Goal: Task Accomplishment & Management: Manage account settings

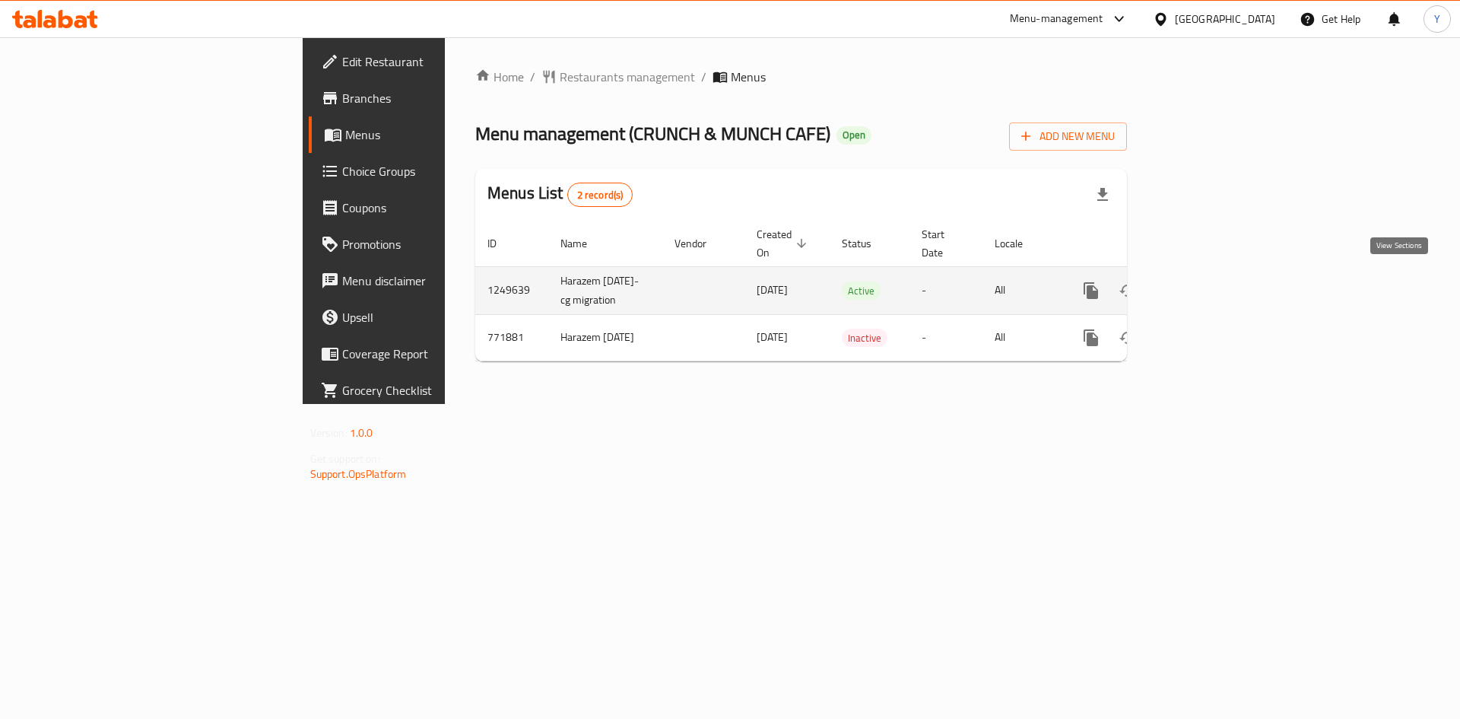
click at [1210, 282] on icon "enhanced table" at bounding box center [1201, 290] width 18 height 18
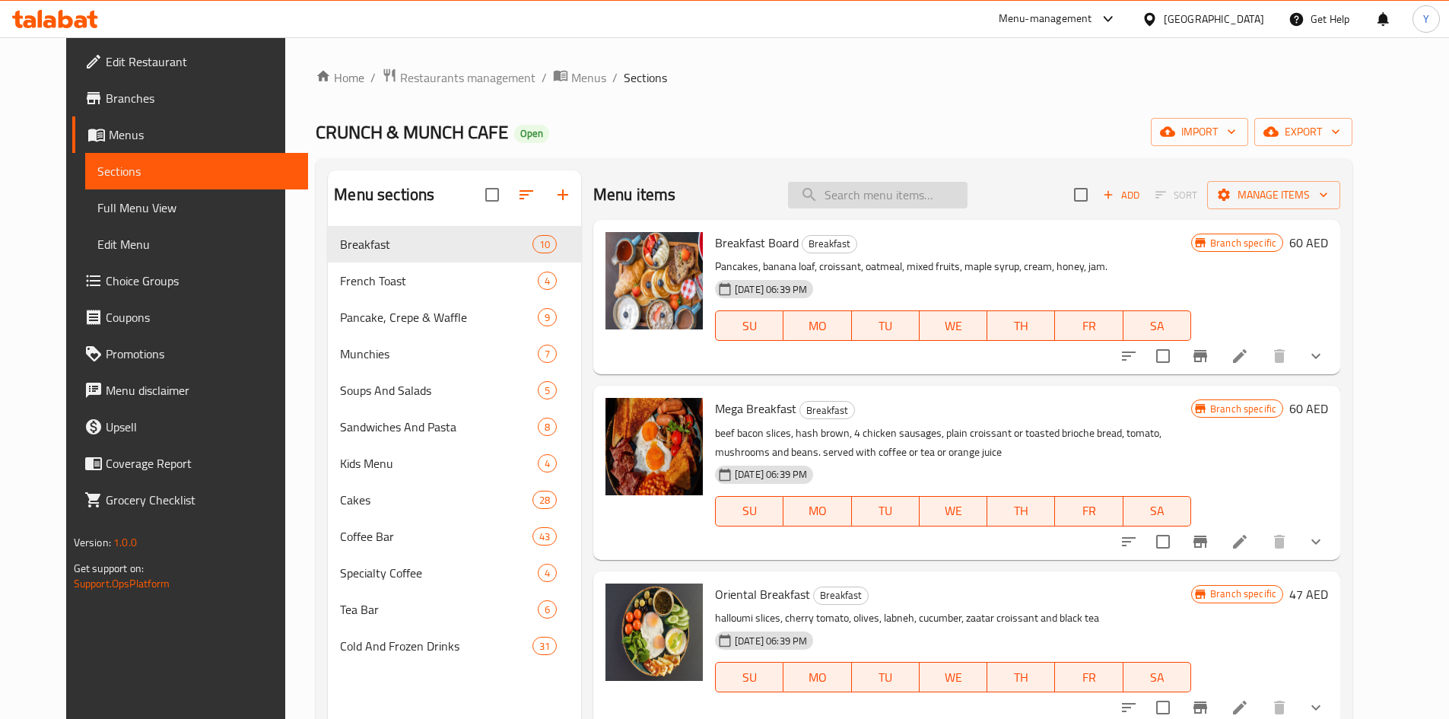
click at [822, 201] on input "search" at bounding box center [878, 195] width 180 height 27
paste input "Banana Nutella With Ice Cream"
type input "Banana Nutella With Ice Cream"
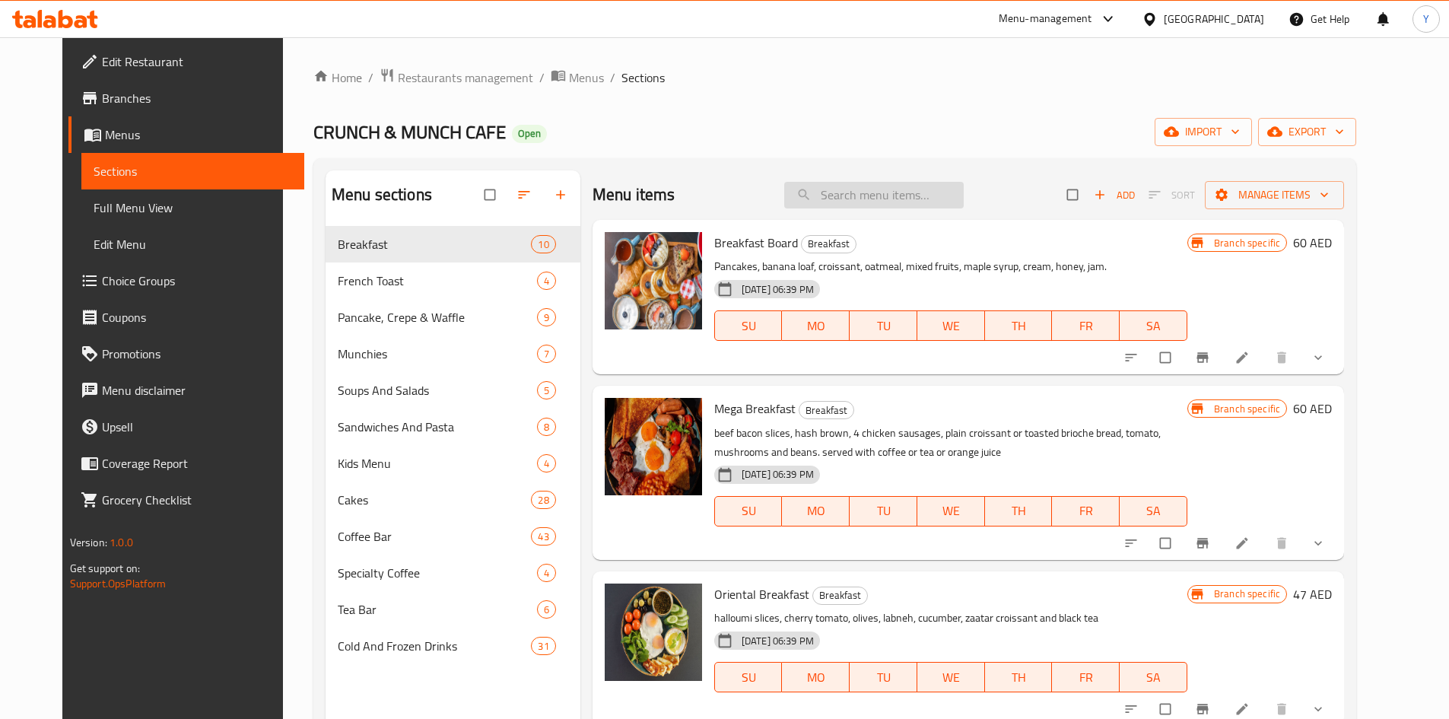
click at [870, 192] on input "search" at bounding box center [874, 195] width 180 height 27
paste input "Banana Nutella With Ice Cream"
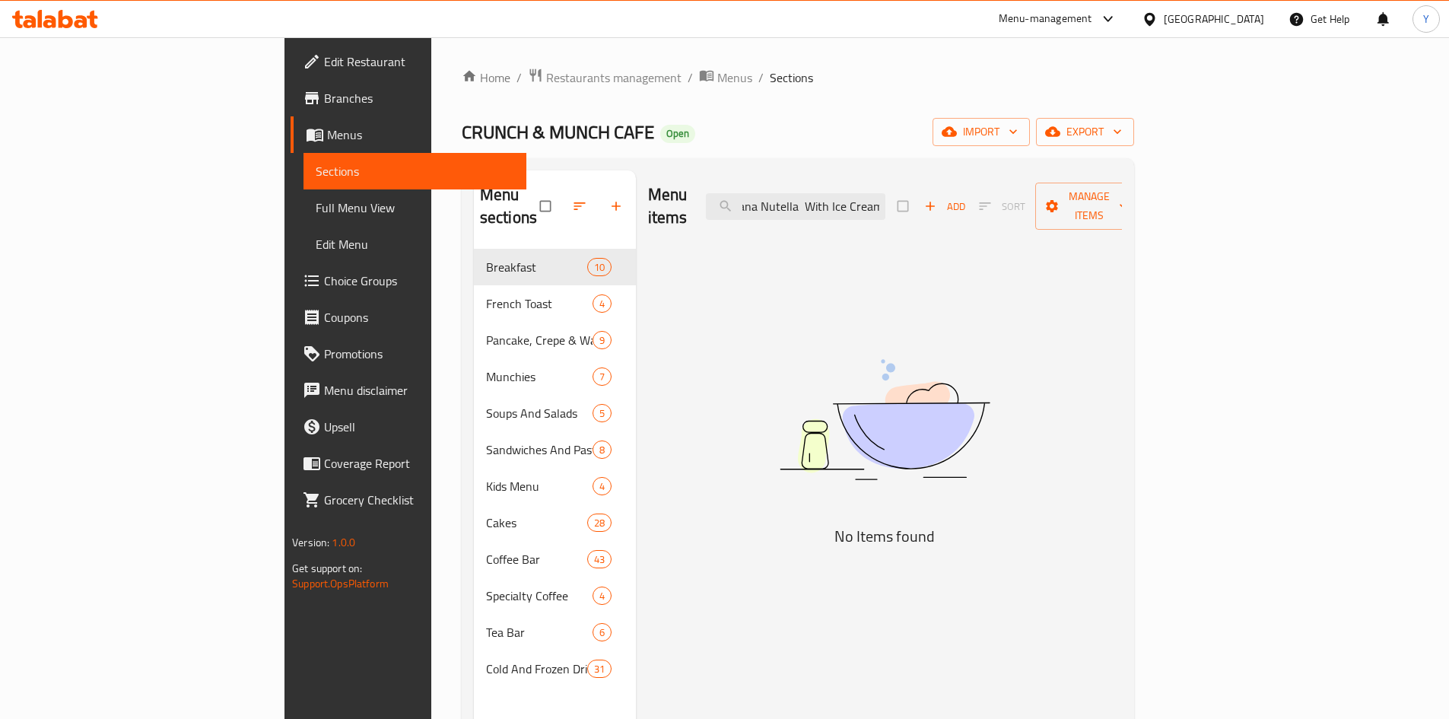
type input "Banana Nutella With Ice Cream"
click at [316, 209] on span "Full Menu View" at bounding box center [415, 208] width 199 height 18
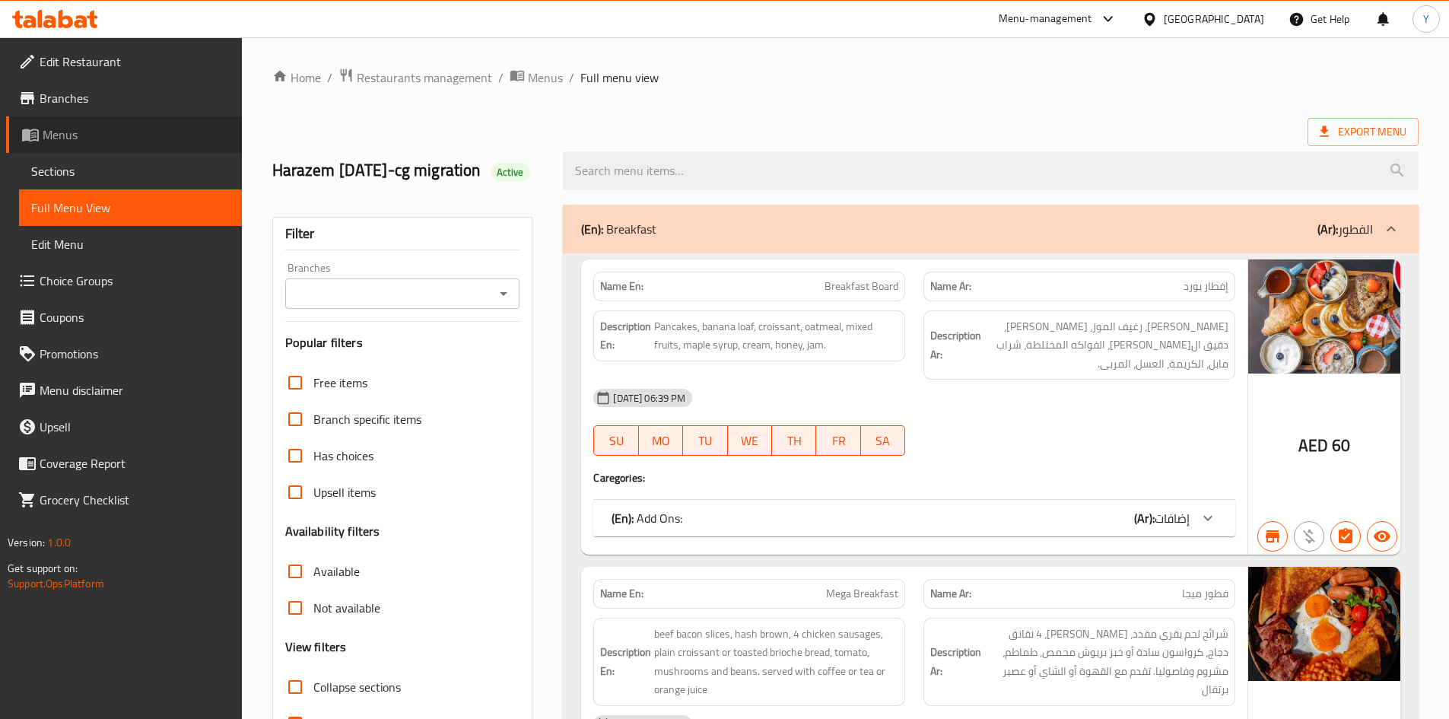
click at [112, 136] on span "Menus" at bounding box center [136, 134] width 187 height 18
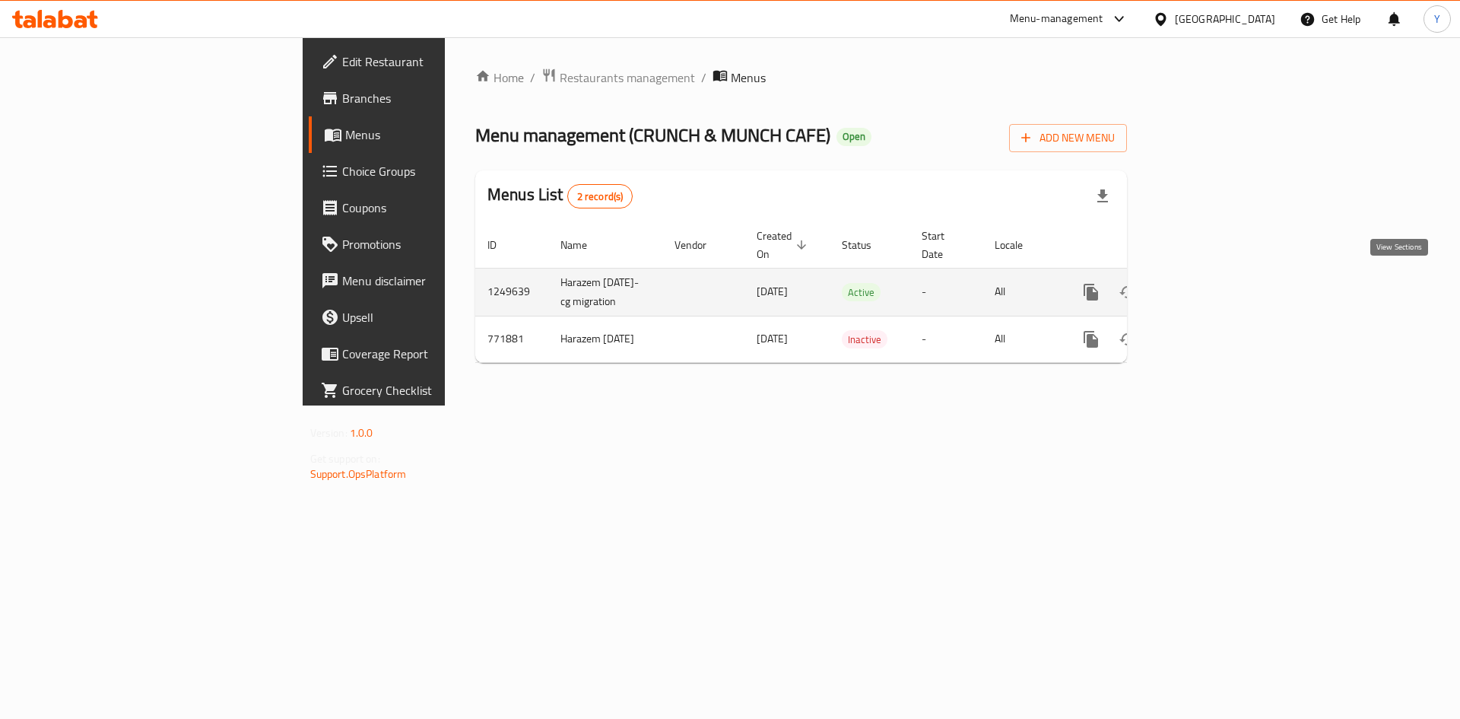
click at [1208, 286] on icon "enhanced table" at bounding box center [1201, 292] width 14 height 14
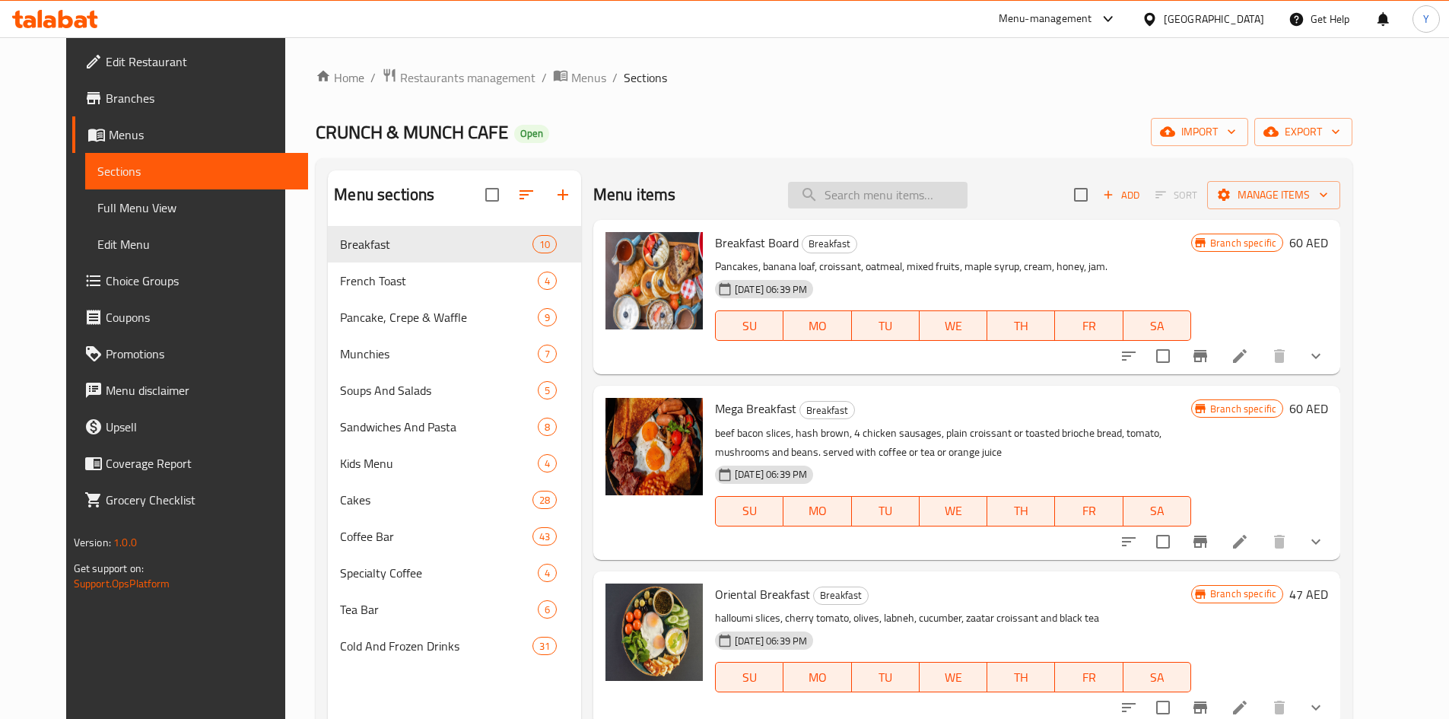
click at [854, 199] on input "search" at bounding box center [878, 195] width 180 height 27
paste input "Banana Nutella With Ice Cream"
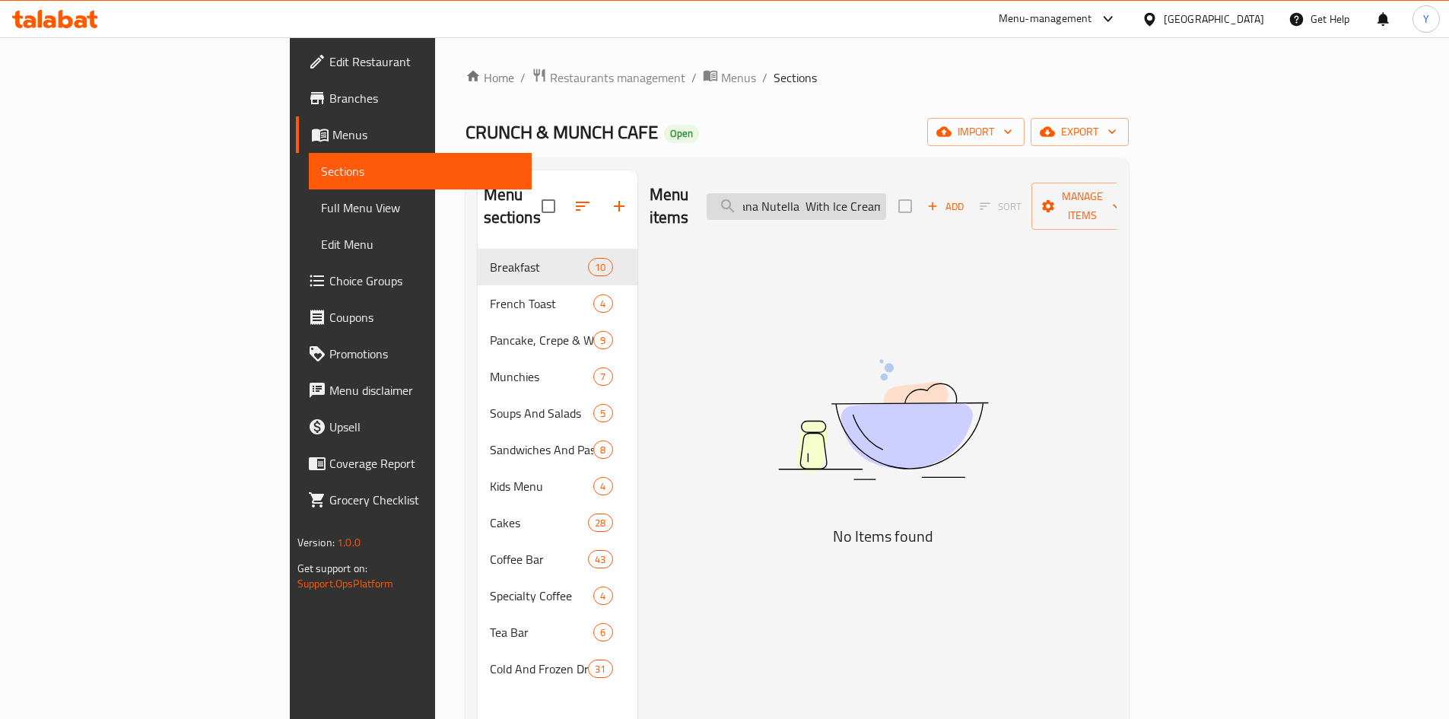
click at [854, 199] on input "Banana Nutella With Ice Cream" at bounding box center [797, 206] width 180 height 27
click at [886, 195] on input "Banana Nutella With Ice Cream" at bounding box center [797, 206] width 180 height 27
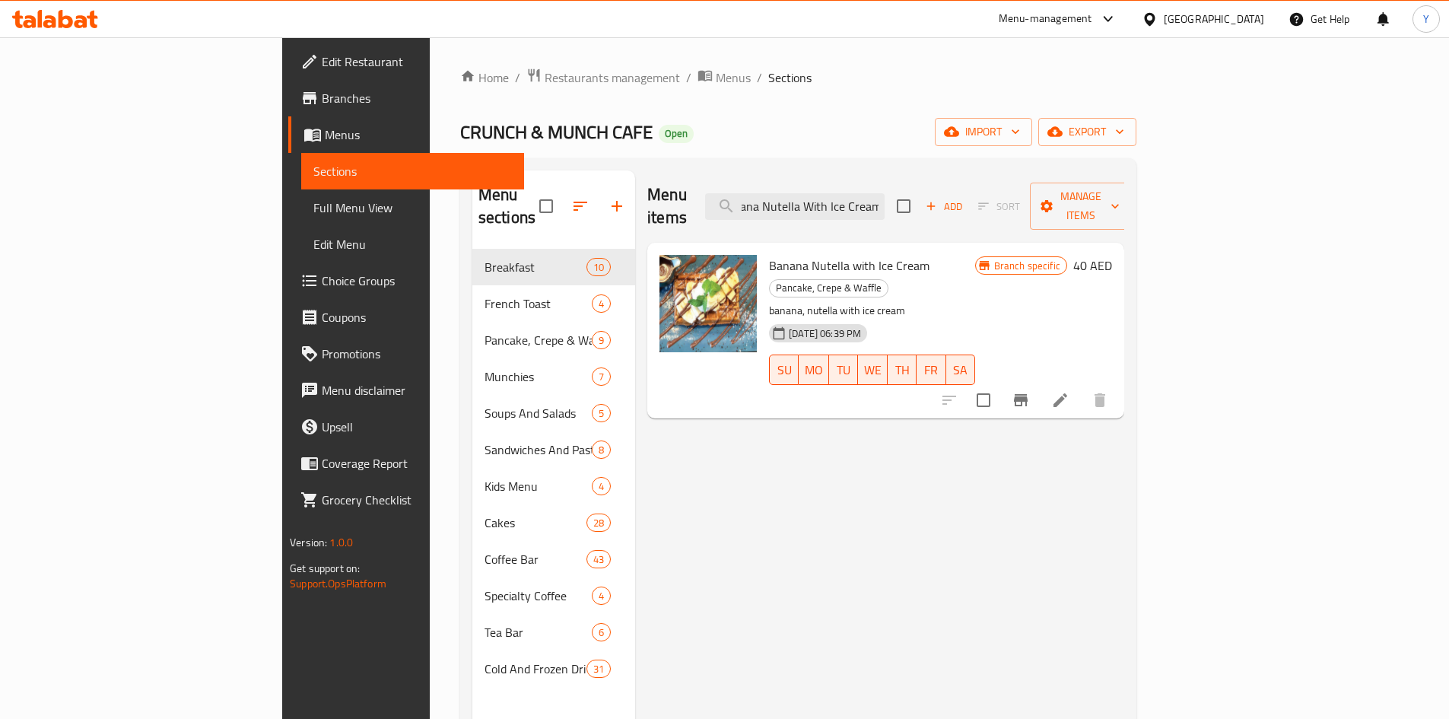
type input "Banana Nutella With Ice Cream"
click at [1069, 391] on icon at bounding box center [1060, 400] width 18 height 18
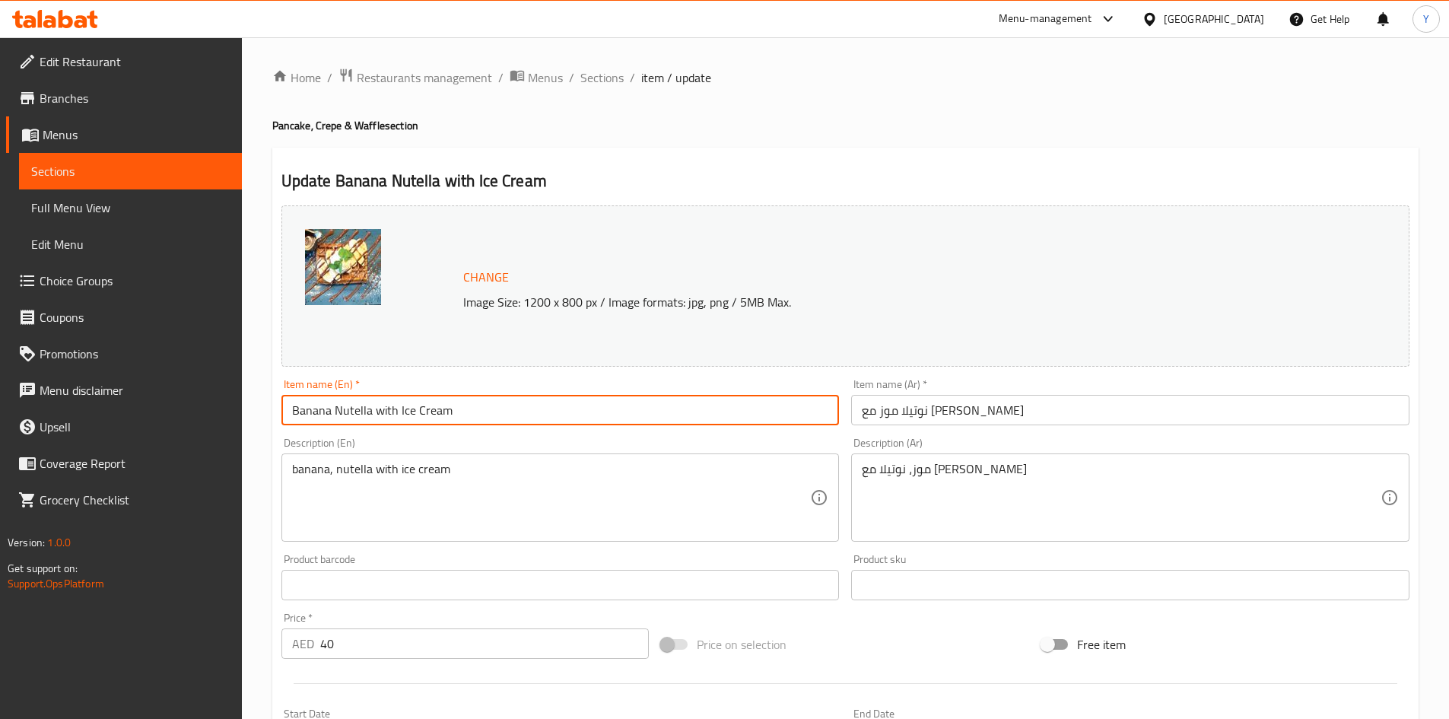
click at [405, 411] on input "Banana Nutella with Ice Cream" at bounding box center [560, 410] width 558 height 30
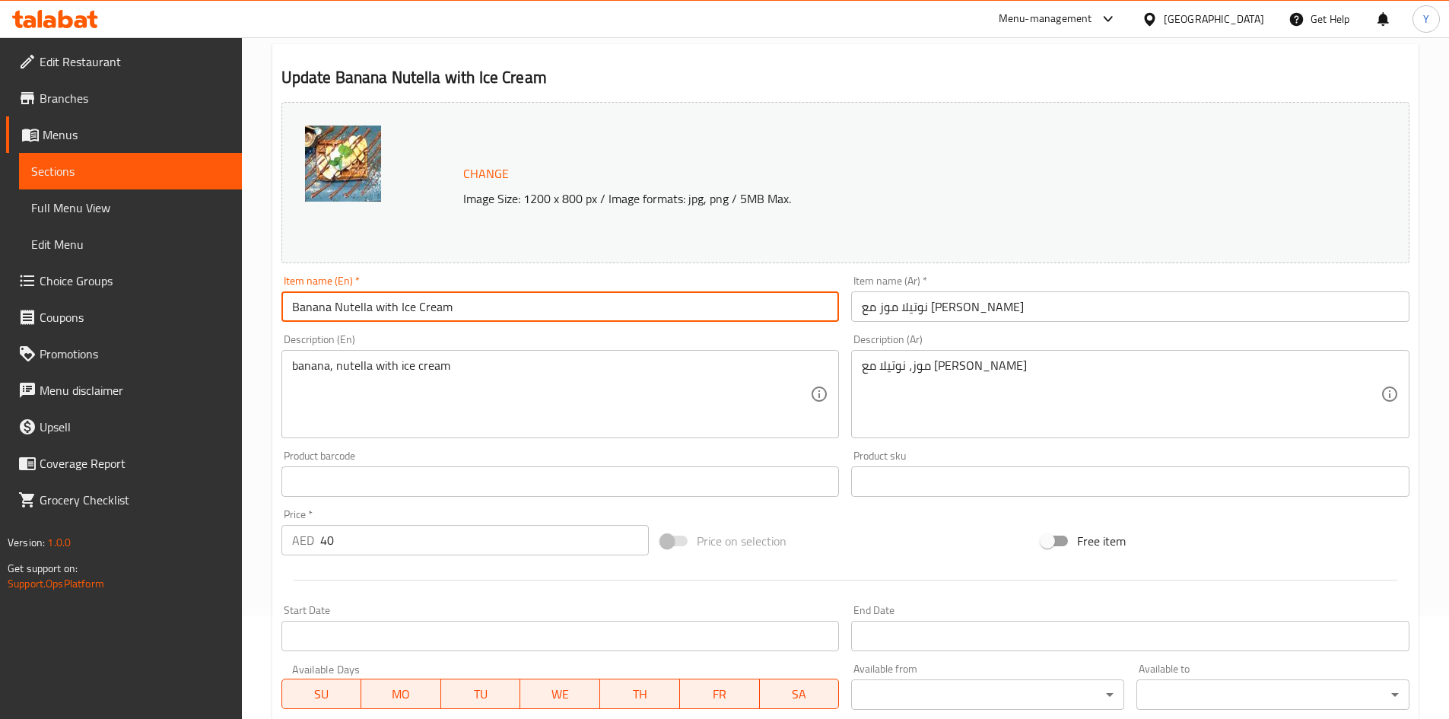
scroll to position [304, 0]
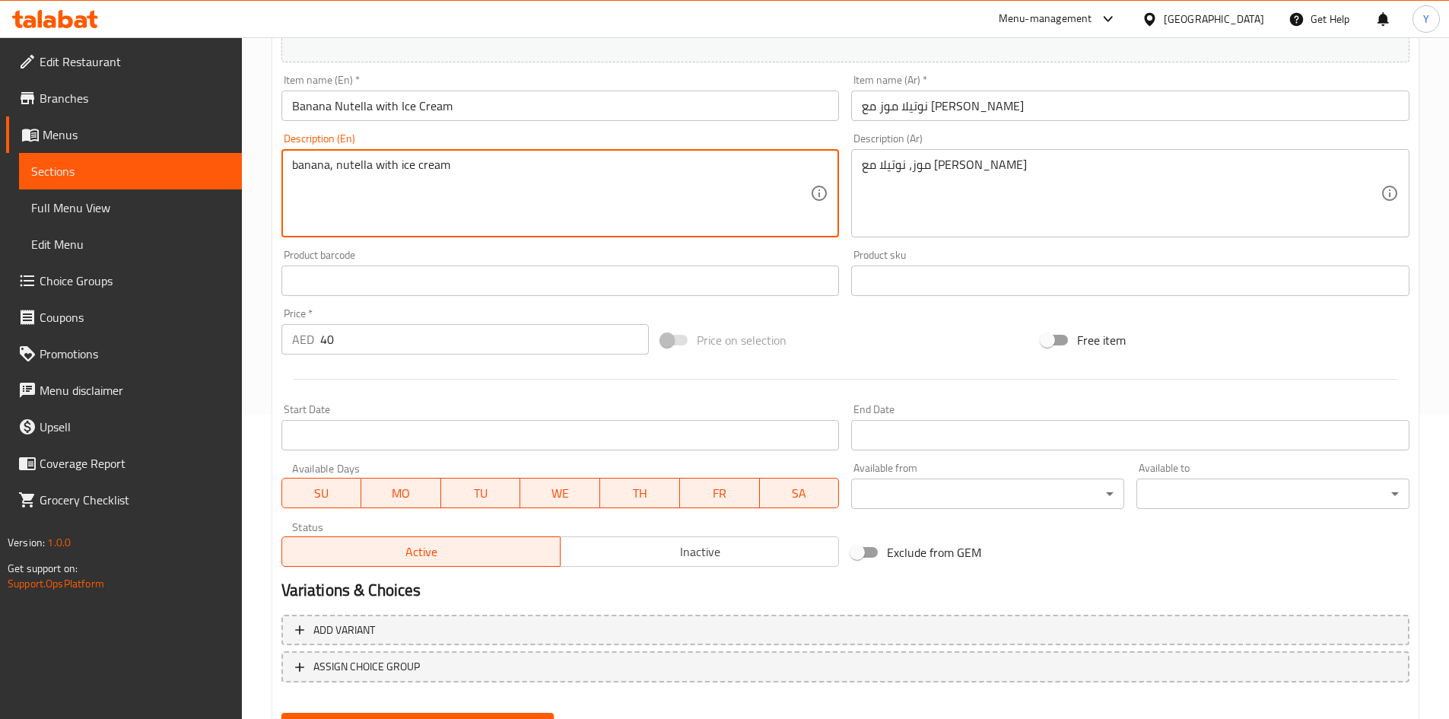
click at [415, 170] on textarea "banana, nutella with ice cream" at bounding box center [551, 193] width 519 height 72
drag, startPoint x: 889, startPoint y: 152, endPoint x: 892, endPoint y: 168, distance: 16.3
click at [892, 167] on div "موز، نوتيلا مع آيس كريم Description (Ar)" at bounding box center [1130, 193] width 558 height 88
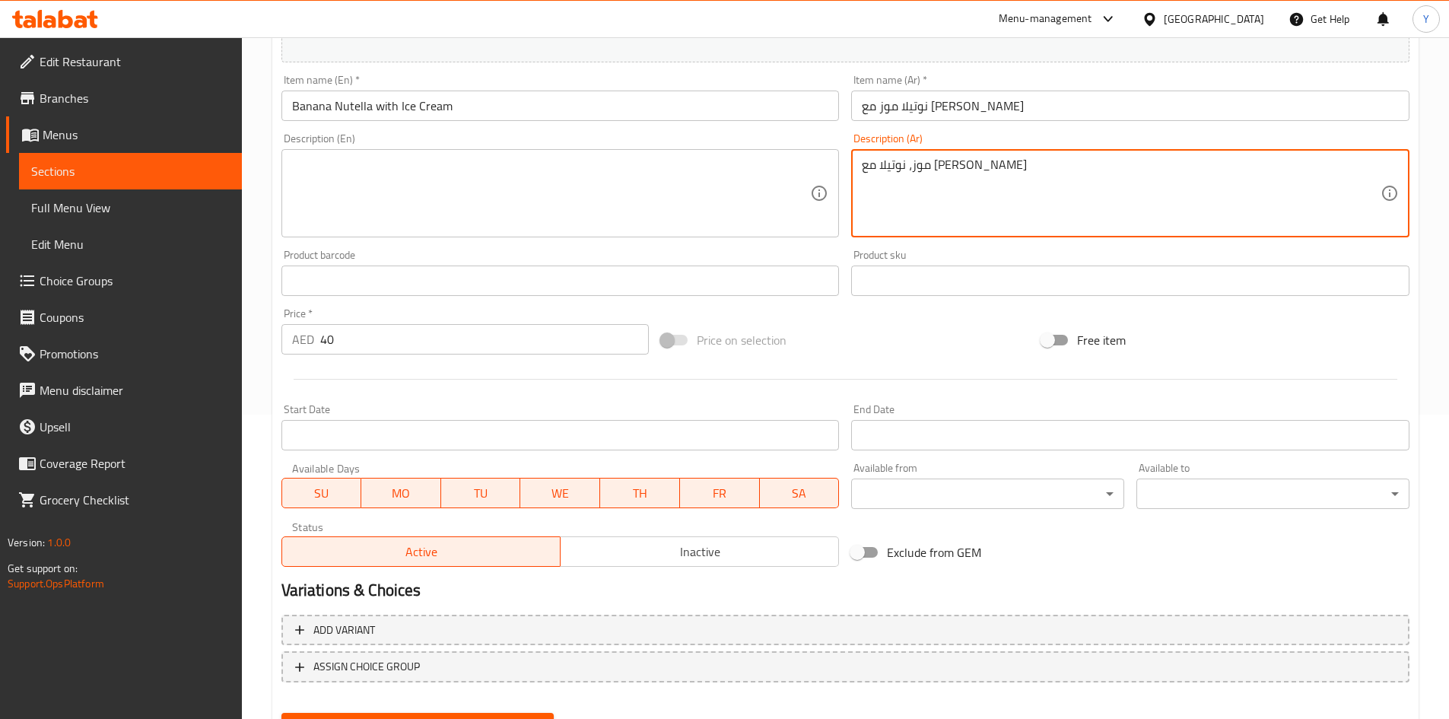
click at [892, 168] on textarea "موز، نوتيلا مع [PERSON_NAME]" at bounding box center [1121, 193] width 519 height 72
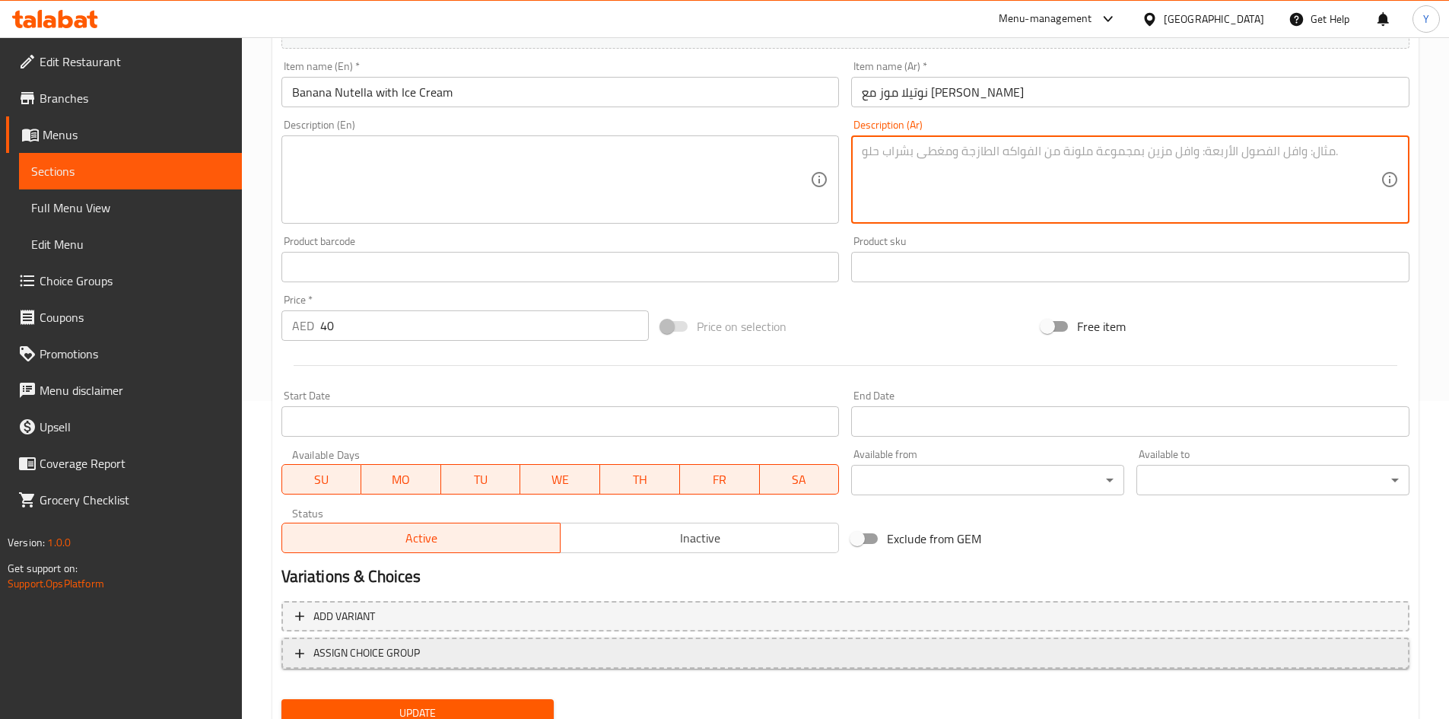
scroll to position [378, 0]
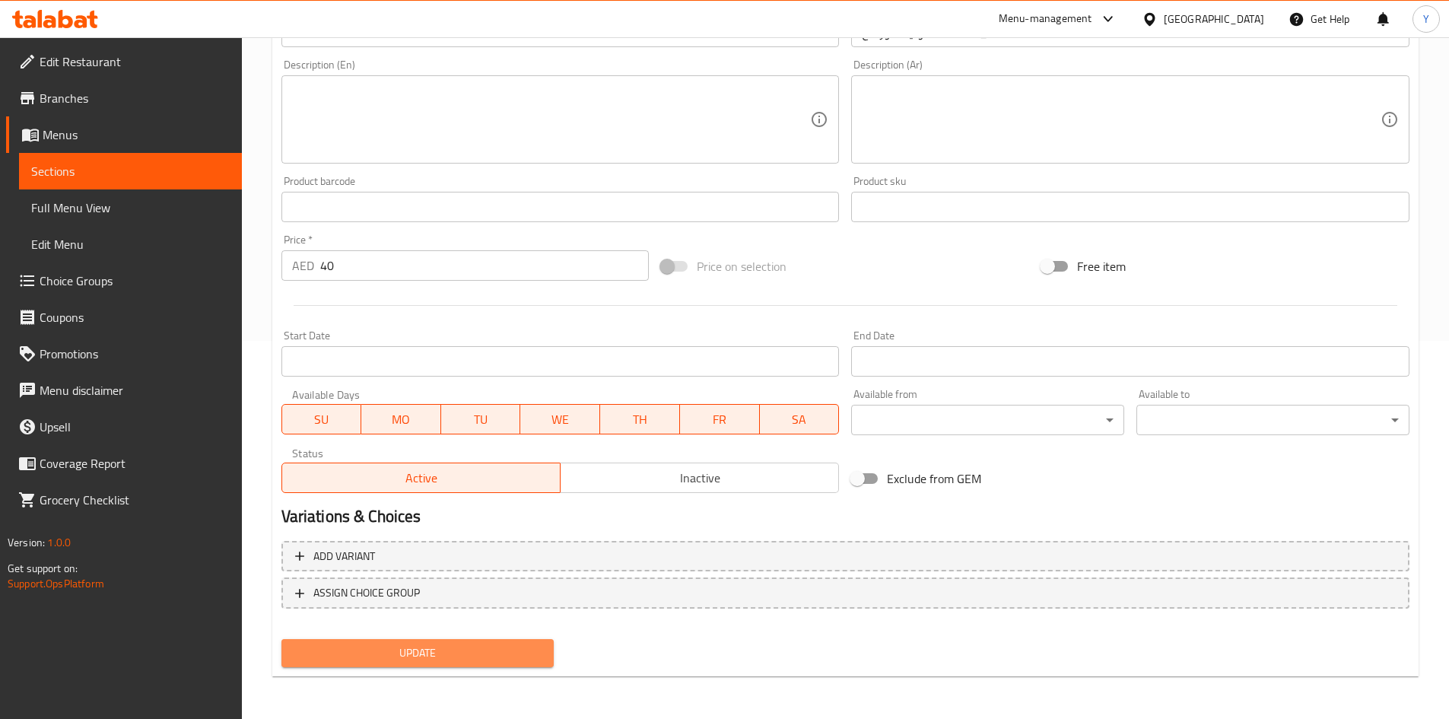
click at [389, 656] on span "Update" at bounding box center [418, 652] width 249 height 19
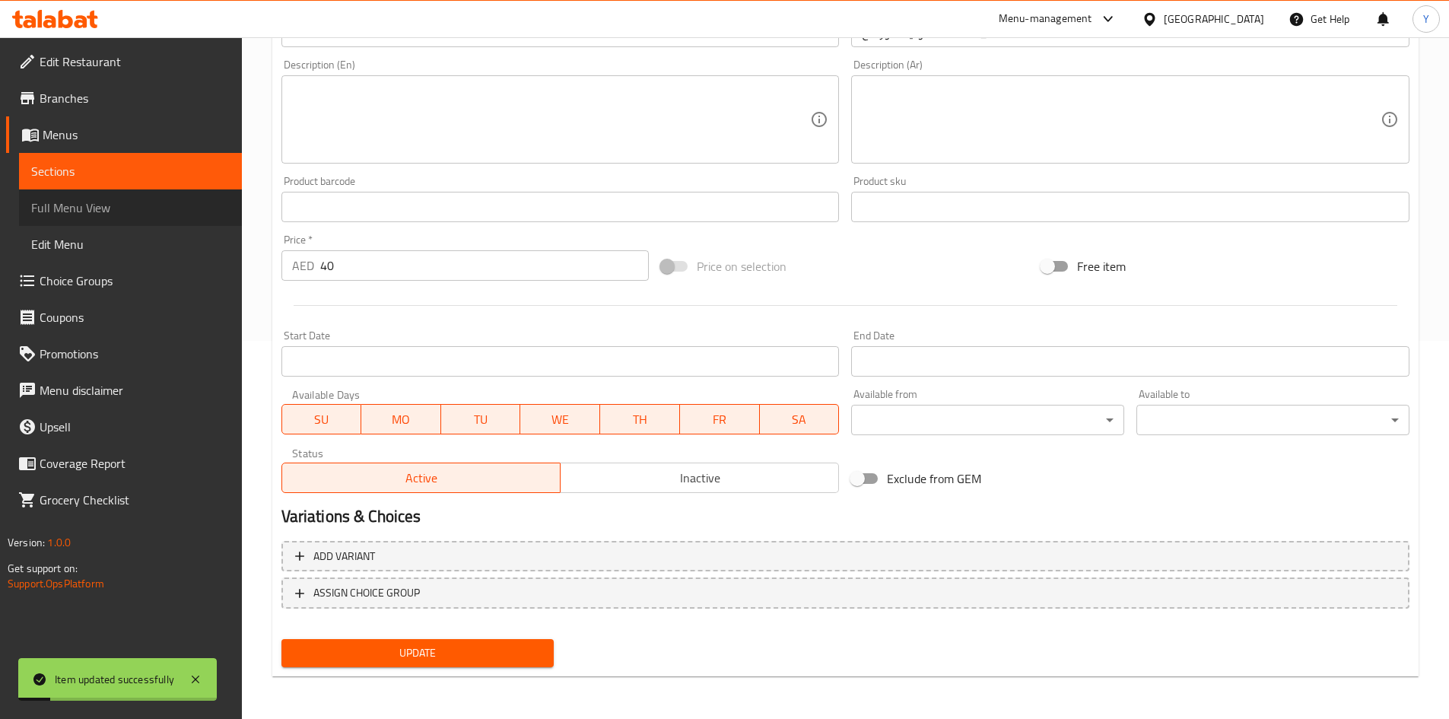
click at [129, 208] on span "Full Menu View" at bounding box center [130, 208] width 199 height 18
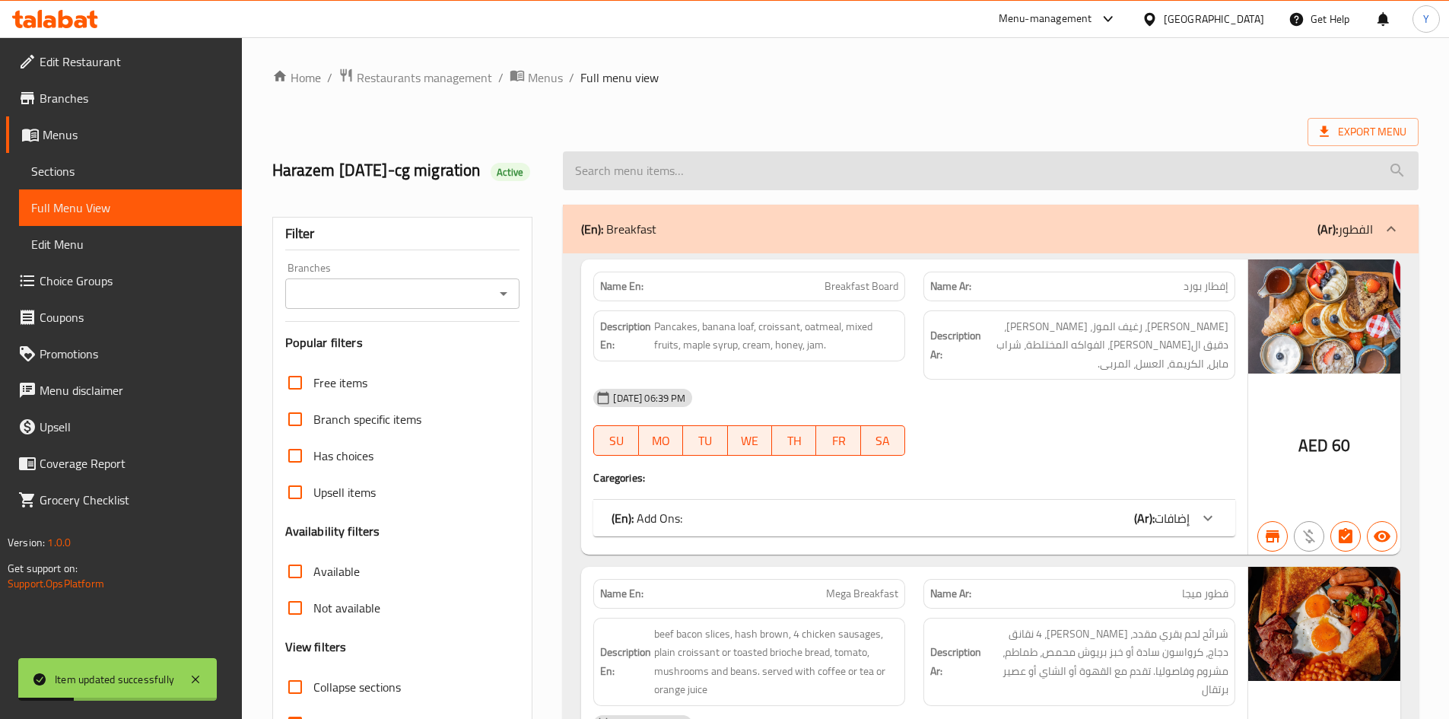
click at [714, 168] on input "search" at bounding box center [991, 170] width 856 height 39
paste input "Banana Nutella with Ice Cream"
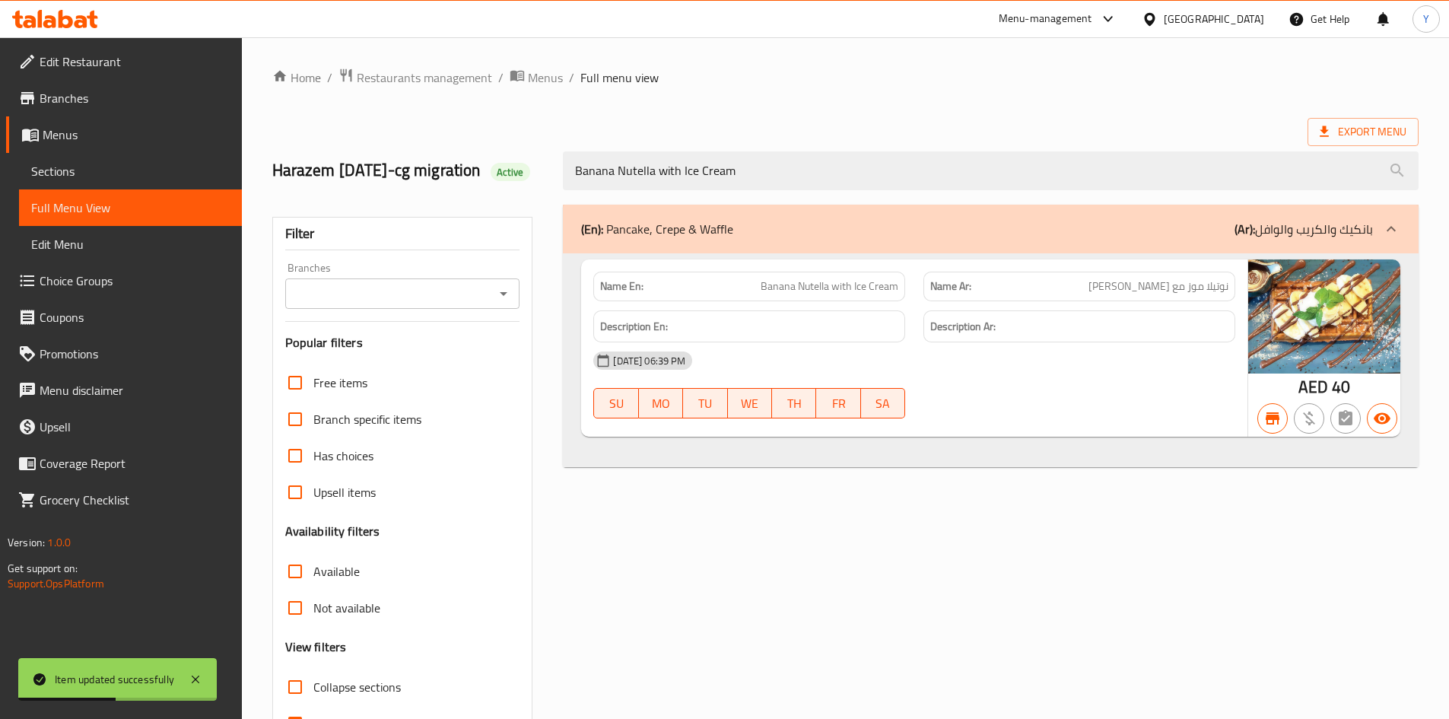
type input "Banana Nutella with Ice Cream"
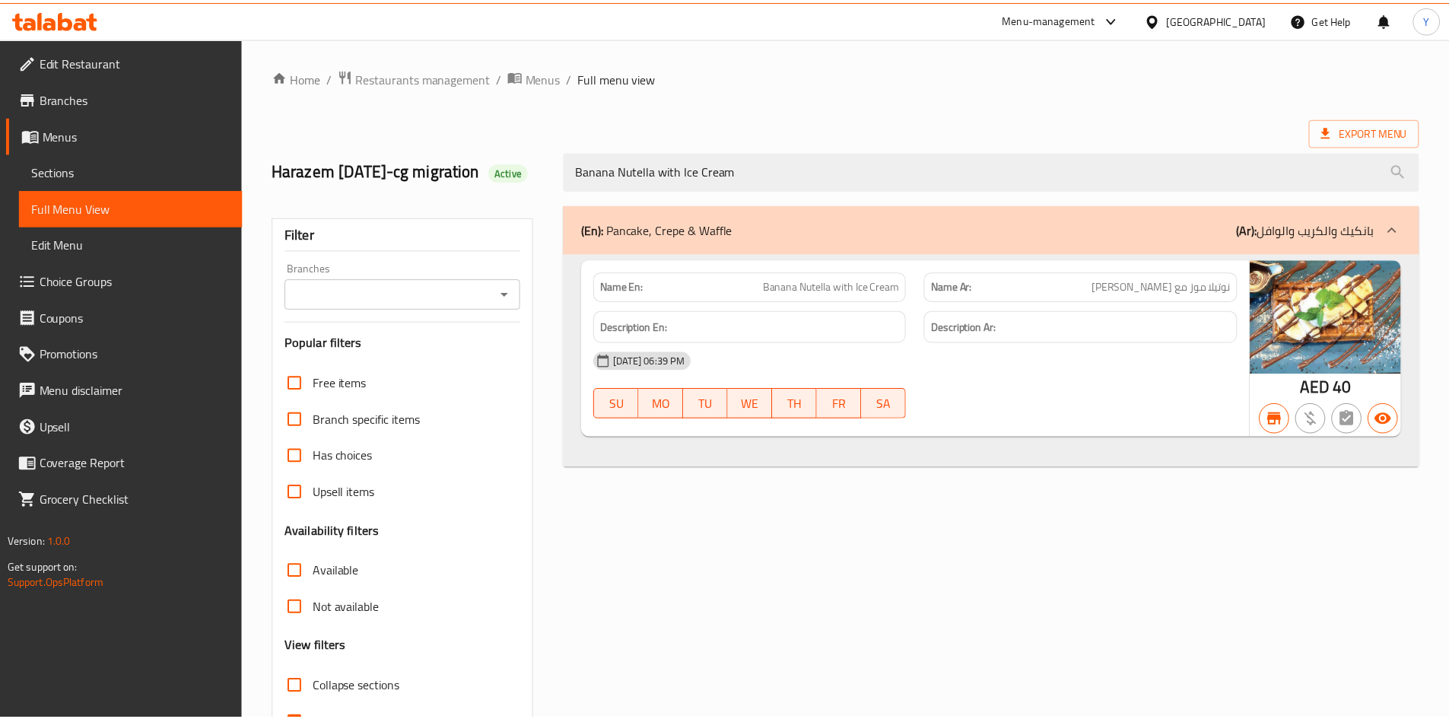
scroll to position [91, 0]
